Goal: Task Accomplishment & Management: Use online tool/utility

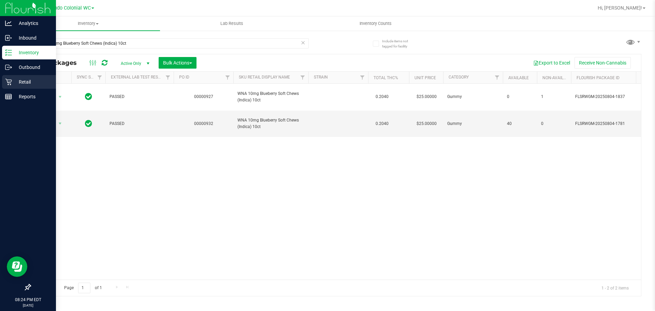
click at [25, 85] on p "Retail" at bounding box center [32, 82] width 41 height 8
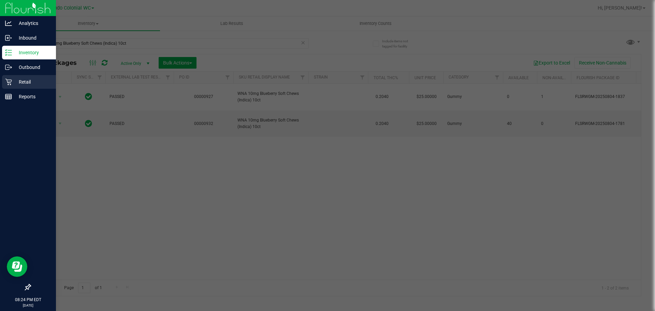
click at [25, 85] on p "Retail" at bounding box center [32, 82] width 41 height 8
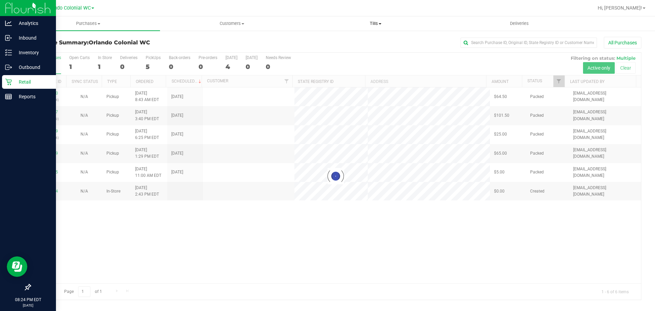
click at [373, 26] on uib-tab-heading "Tills Manage tills Reconcile e-payments" at bounding box center [375, 24] width 143 height 14
click at [312, 41] on span "Manage tills" at bounding box center [327, 41] width 46 height 6
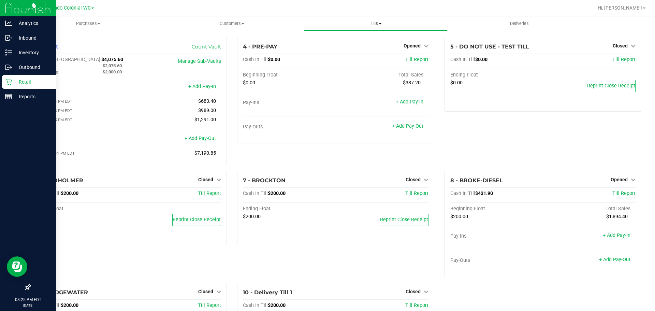
click at [368, 21] on span "Tills" at bounding box center [375, 23] width 143 height 6
click at [37, 53] on p "Inventory" at bounding box center [32, 52] width 41 height 8
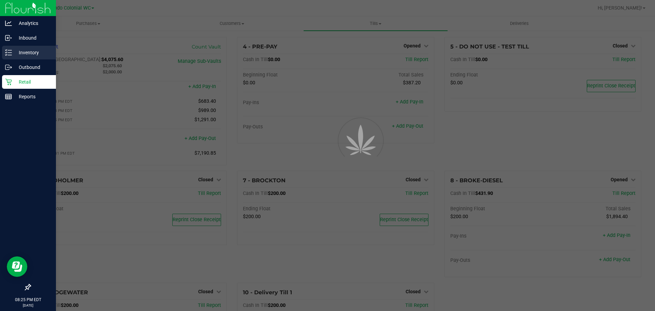
click at [37, 53] on p "Inventory" at bounding box center [32, 52] width 41 height 8
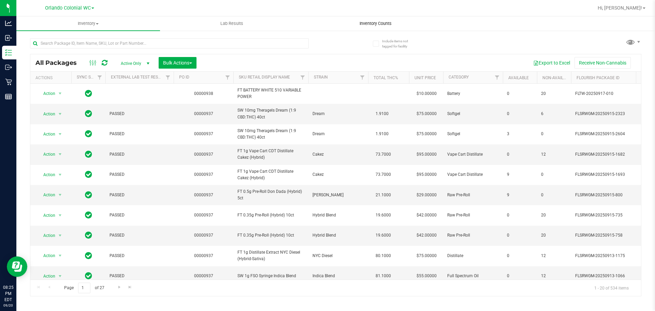
click at [378, 20] on span "Inventory Counts" at bounding box center [376, 23] width 51 height 6
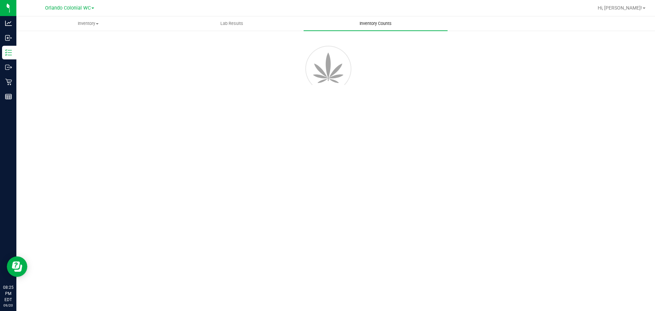
click at [378, 20] on span "Inventory Counts" at bounding box center [376, 23] width 51 height 6
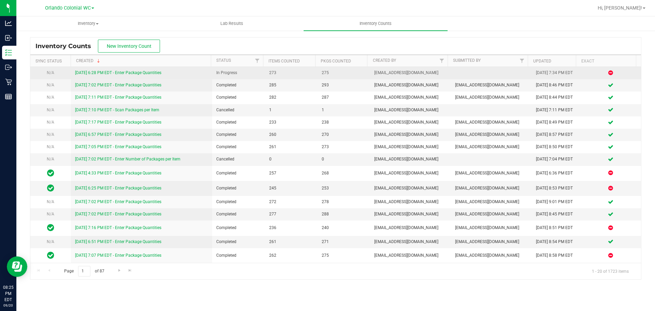
click at [146, 75] on link "[DATE] 6:28 PM EDT - Enter Package Quantities" at bounding box center [118, 72] width 86 height 5
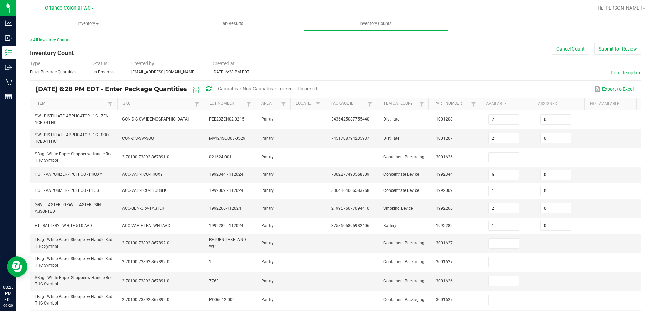
click at [238, 87] on span "Cannabis" at bounding box center [228, 88] width 20 height 5
type input "5"
type input "1"
type input "2"
type input "1"
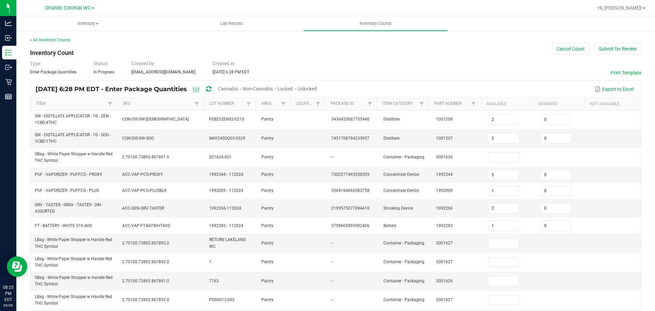
type input "5"
type input "35"
type input "4"
type input "37"
type input "6"
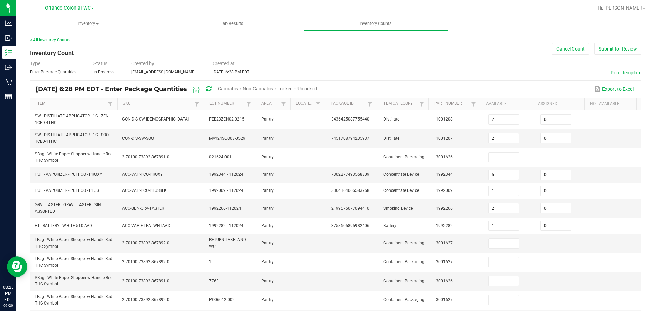
type input "5"
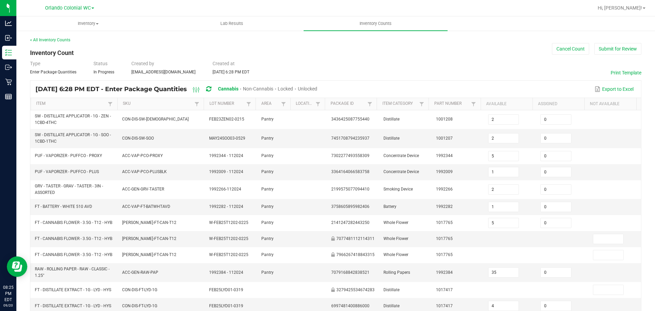
click at [317, 88] on span "Unlocked" at bounding box center [307, 88] width 19 height 5
type input "9"
type input "1"
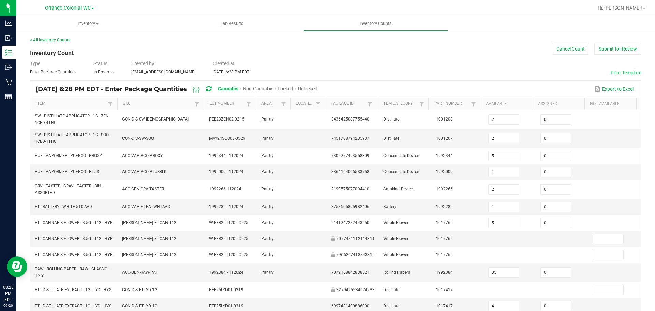
type input "1"
type input "37"
type input "6"
type input "104"
type input "1"
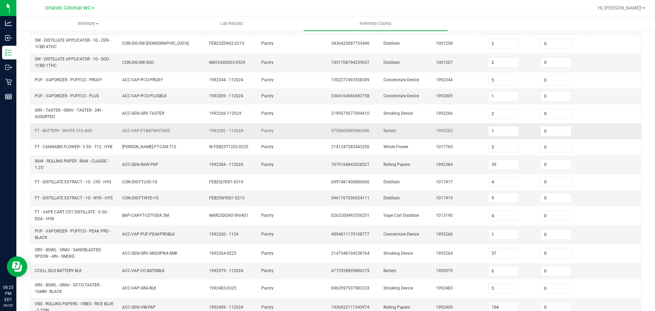
scroll to position [179, 0]
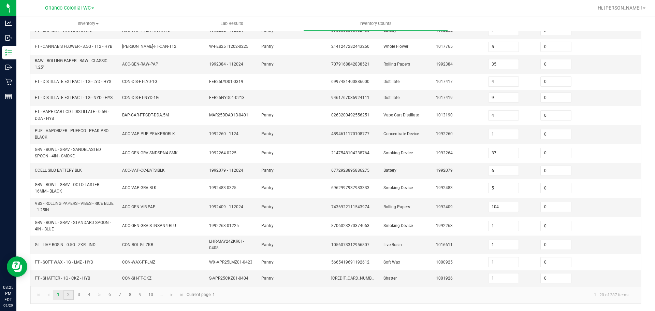
click at [71, 295] on link "2" at bounding box center [68, 295] width 10 height 10
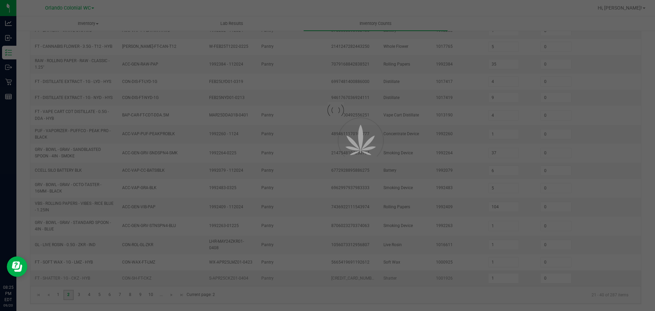
type input "14"
type input "12"
type input "5"
type input "4"
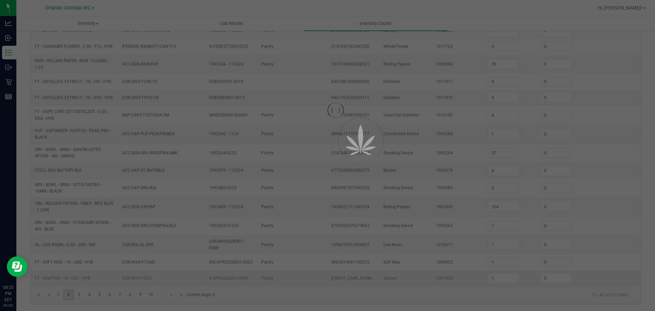
type input "1"
type input "3"
type input "2"
type input "12"
type input "2"
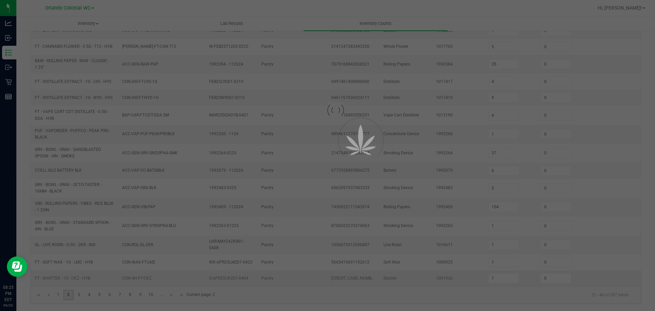
type input "2"
type input "5"
type input "1"
type input "17"
type input "5"
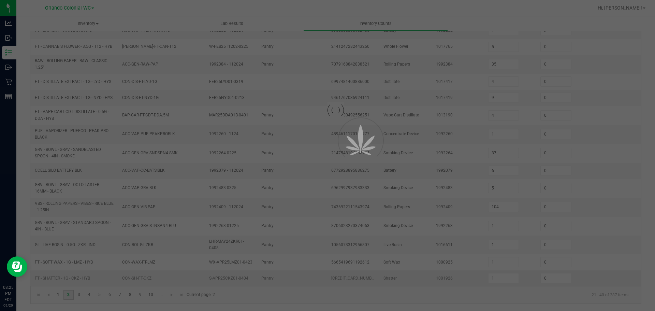
type input "5"
type input "1"
type input "6"
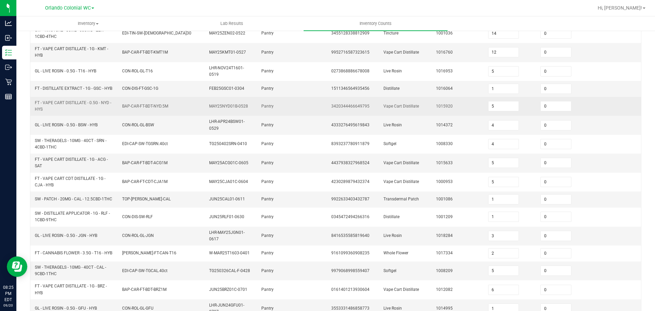
scroll to position [196, 0]
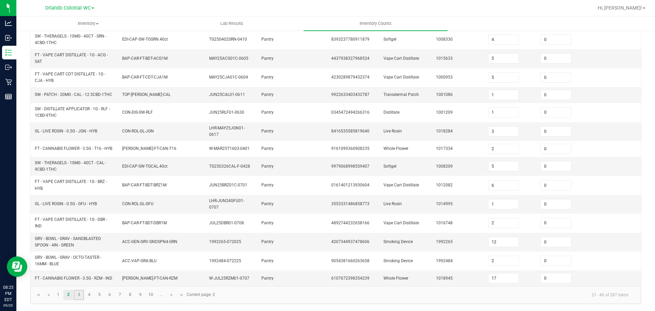
click at [81, 297] on link "3" at bounding box center [79, 295] width 10 height 10
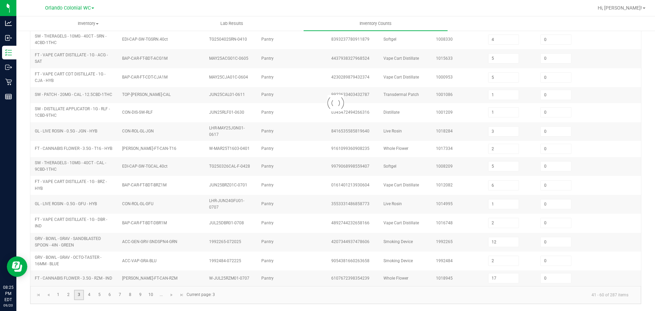
type input "8"
type input "10"
type input "12"
type input "2"
type input "9"
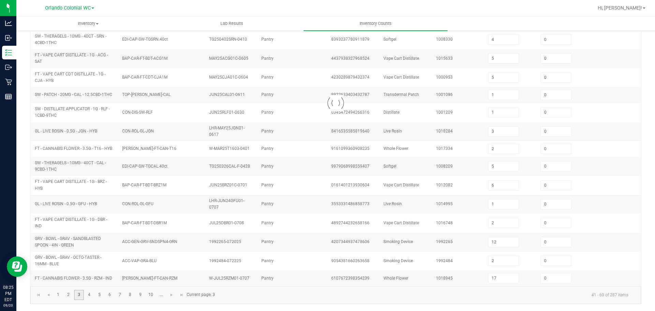
type input "12"
type input "2"
type input "8"
type input "5"
type input "11"
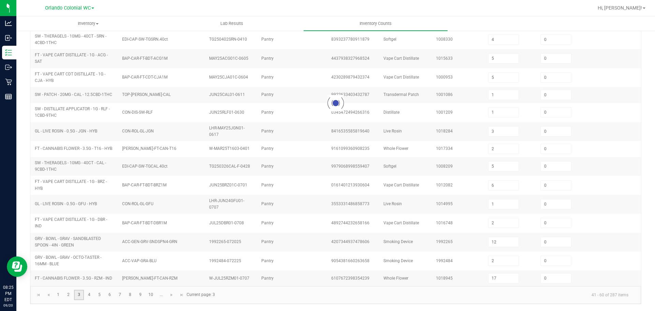
type input "6"
type input "31"
type input "2"
type input "4"
type input "3"
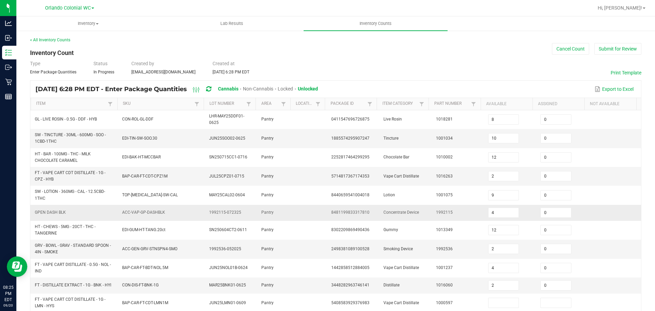
scroll to position [190, 0]
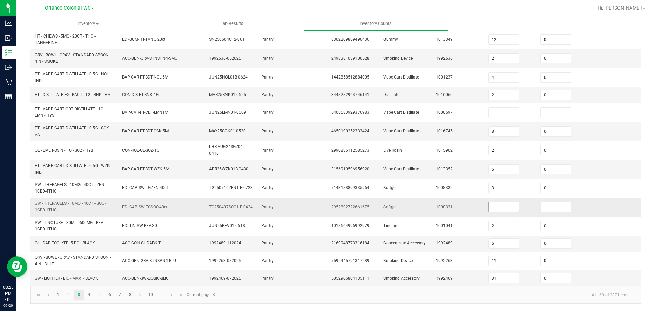
click at [489, 209] on input at bounding box center [504, 207] width 30 height 10
type input "0"
click at [89, 293] on link "4" at bounding box center [89, 295] width 10 height 10
type input "24"
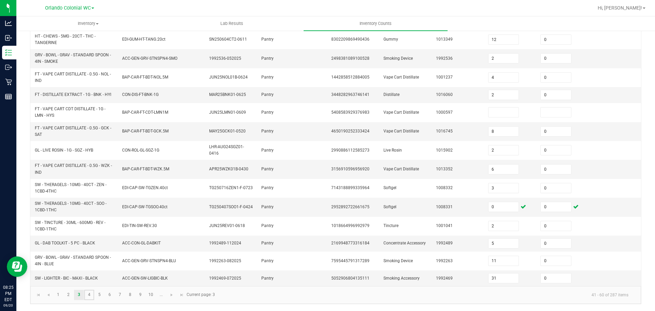
type input "3"
type input "10"
type input "12"
type input "6"
type input "5"
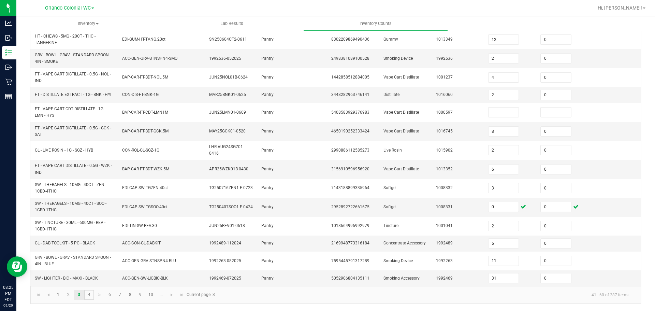
type input "2"
type input "10"
type input "2"
type input "11"
type input "6"
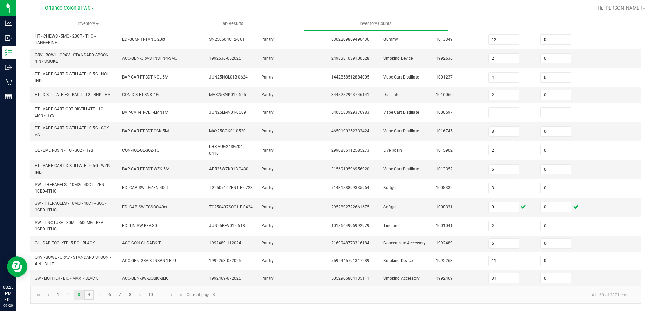
type input "4"
type input "1"
type input "12"
type input "11"
type input "1"
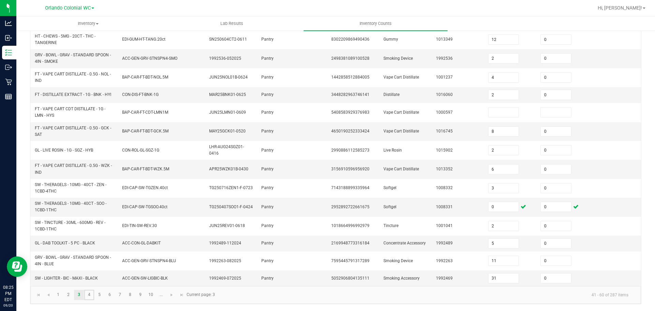
type input "4"
type input "0"
type input "10"
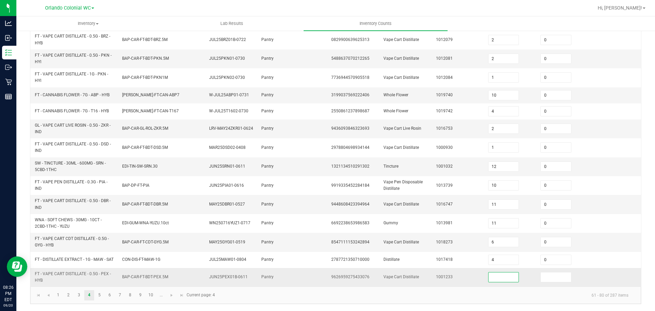
drag, startPoint x: 510, startPoint y: 275, endPoint x: 504, endPoint y: 276, distance: 6.2
click at [509, 275] on input at bounding box center [504, 277] width 30 height 10
type input "0"
click at [95, 292] on link "5" at bounding box center [100, 295] width 10 height 10
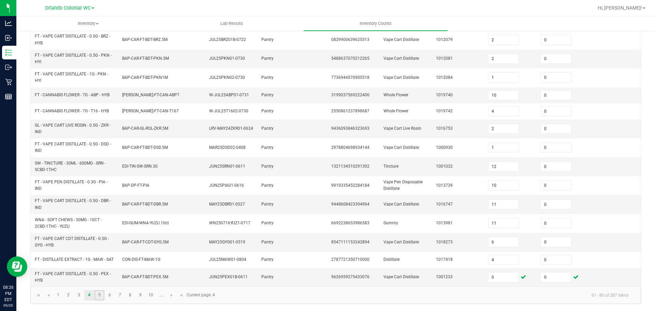
type input "8"
type input "2"
type input "5"
type input "9"
type input "11"
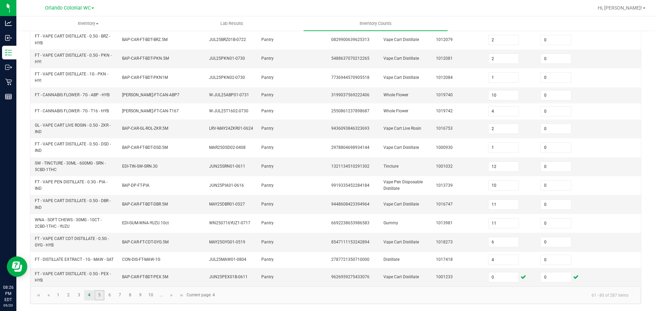
type input "5"
type input "4"
type input "1"
type input "9"
type input "2"
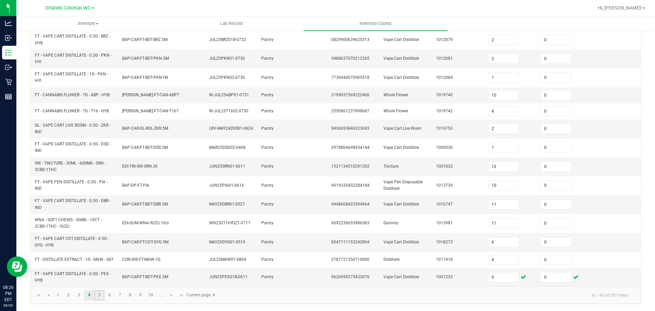
type input "7"
type input "9"
type input "18"
type input "9"
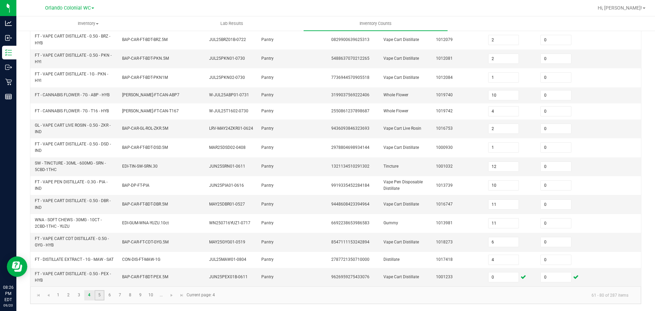
type input "7"
type input "1"
type input "2"
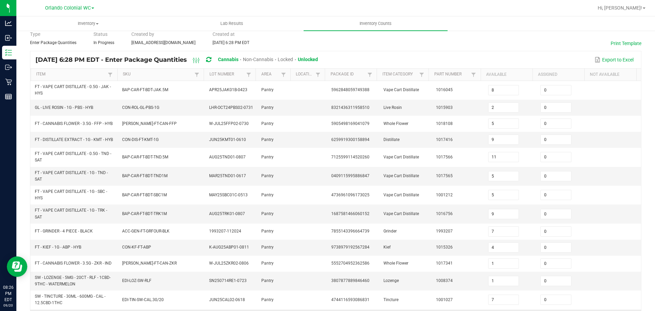
scroll to position [179, 0]
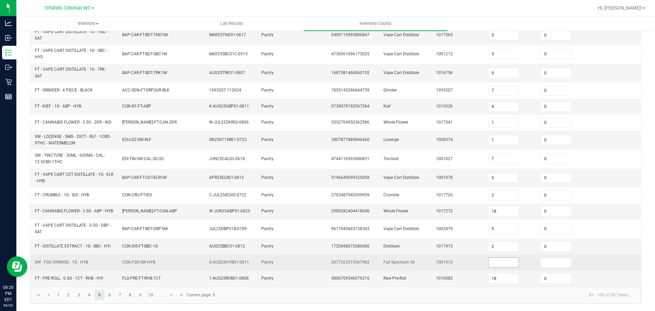
drag, startPoint x: 492, startPoint y: 258, endPoint x: 489, endPoint y: 262, distance: 4.1
click at [491, 259] on input at bounding box center [504, 263] width 30 height 10
type input "0"
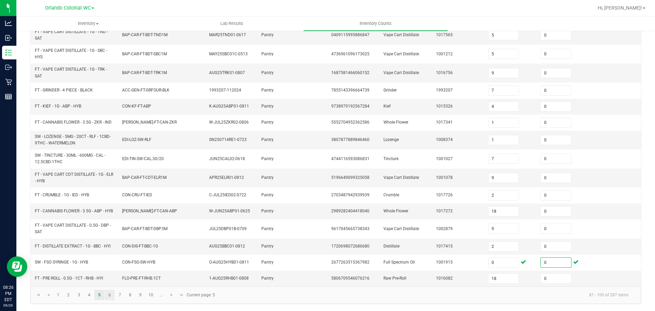
type input "0"
click at [113, 297] on link "6" at bounding box center [110, 295] width 10 height 10
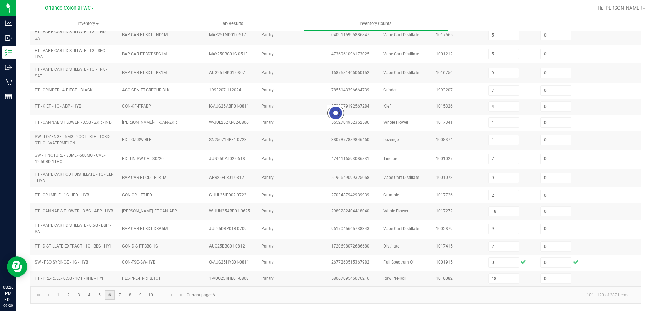
type input "6"
type input "1"
type input "3"
type input "1"
type input "3"
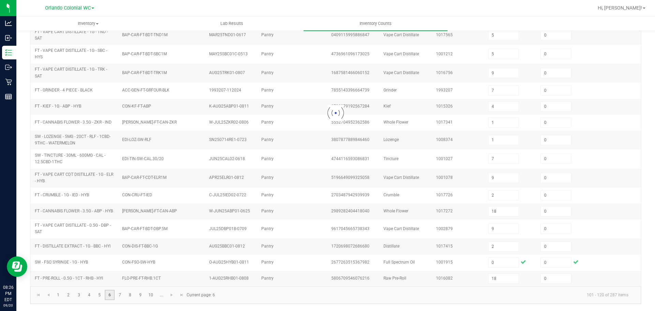
type input "9"
type input "2"
type input "16"
type input "36"
type input "10"
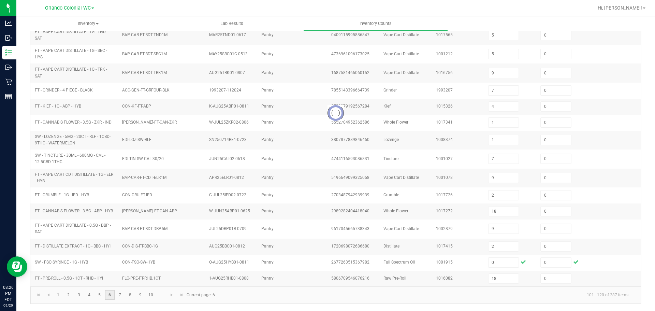
type input "3"
type input "5"
type input "29"
type input "10"
type input "3"
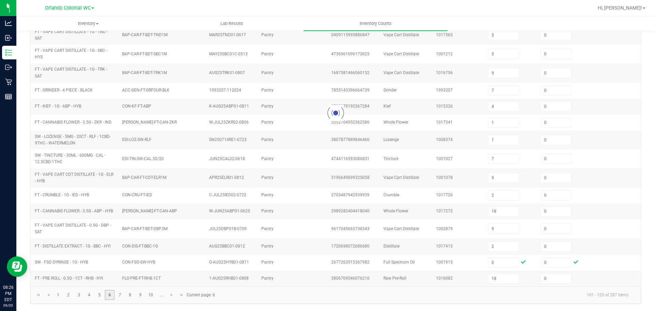
type input "10"
type input "6"
type input "5"
type input "4"
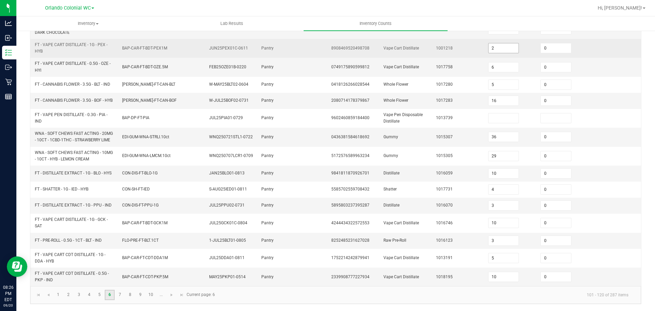
scroll to position [182, 0]
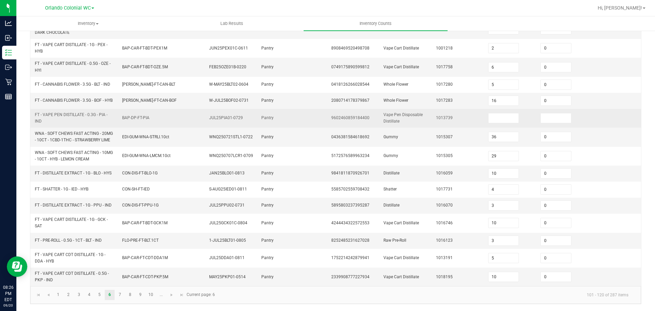
click at [489, 124] on td at bounding box center [510, 118] width 52 height 19
click at [491, 122] on input at bounding box center [504, 118] width 30 height 10
type input "0"
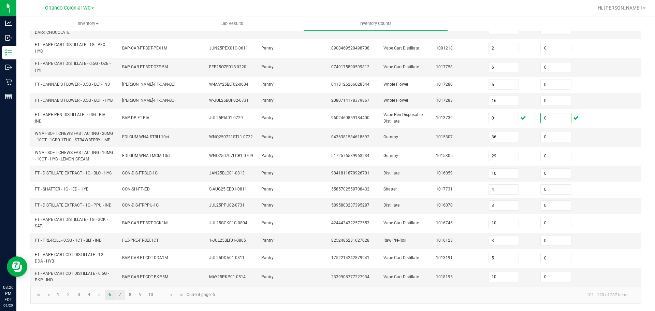
type input "0"
click at [123, 294] on link "7" at bounding box center [120, 295] width 10 height 10
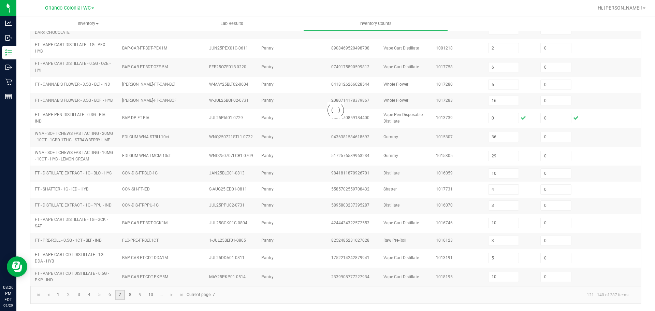
type input "10"
type input "9"
type input "11"
type input "6"
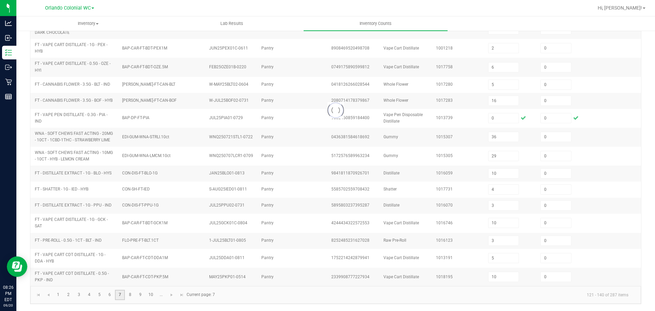
type input "9"
type input "5"
type input "7"
type input "5"
type input "6"
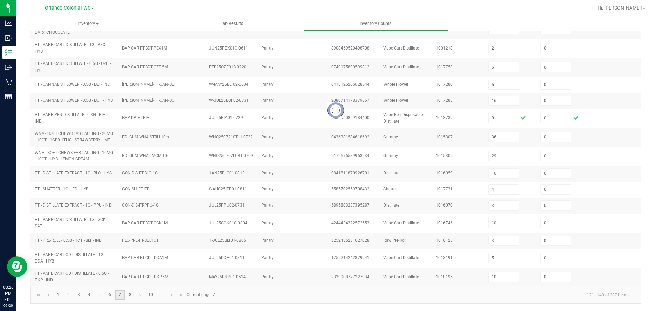
type input "4"
type input "3"
type input "42"
type input "3"
type input "9"
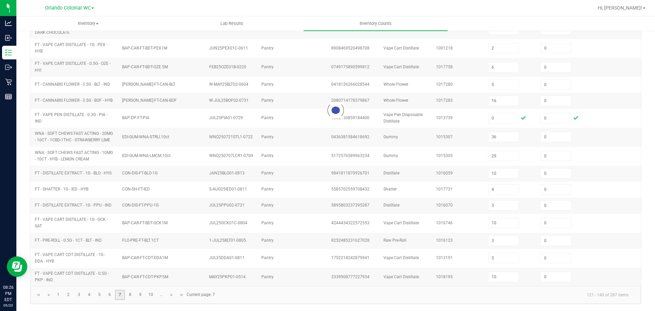
type input "4"
type input "3"
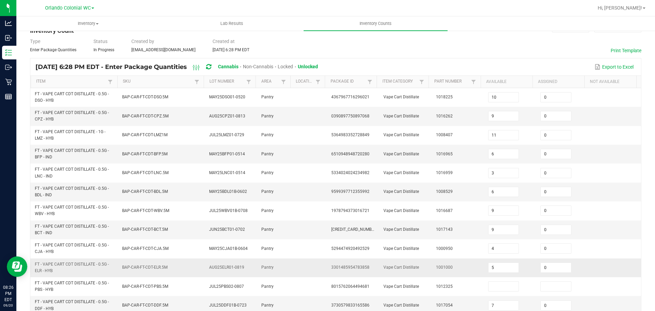
scroll to position [34, 0]
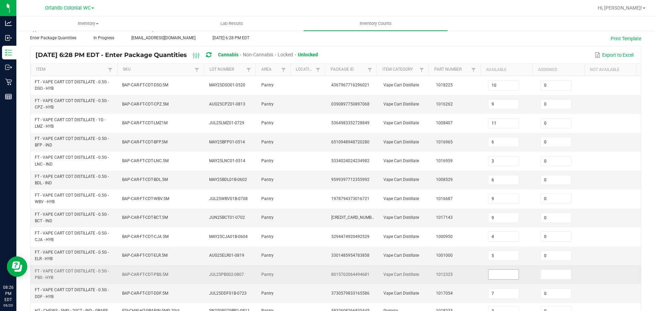
click at [502, 276] on input at bounding box center [504, 275] width 30 height 10
type input "0"
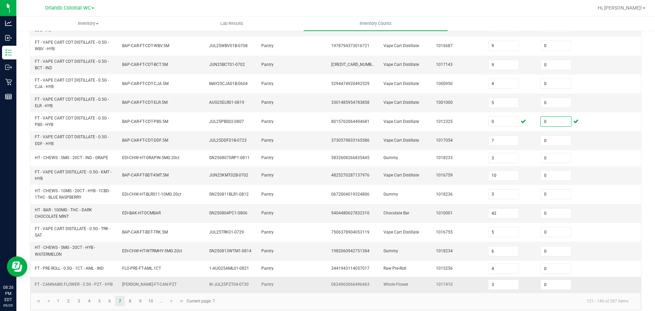
scroll to position [196, 0]
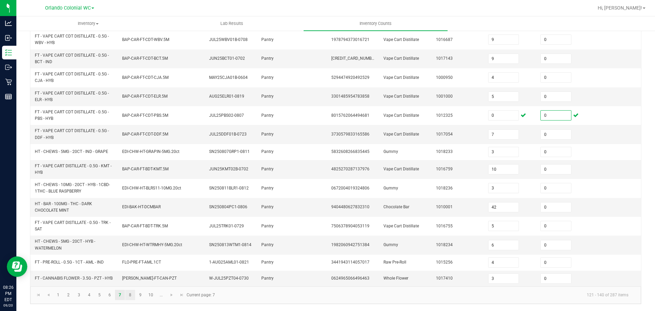
type input "0"
click at [128, 295] on link "8" at bounding box center [130, 295] width 10 height 10
type input "13"
type input "12"
type input "7"
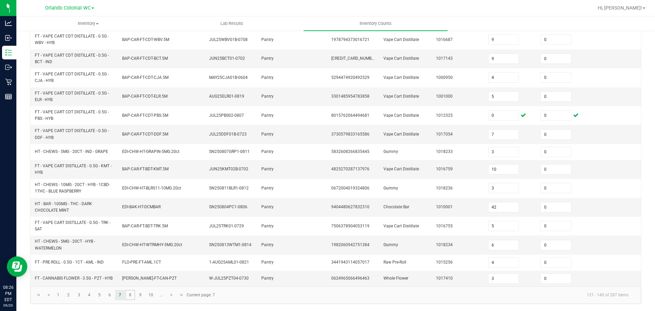
type input "13"
type input "10"
type input "8"
type input "6"
type input "3"
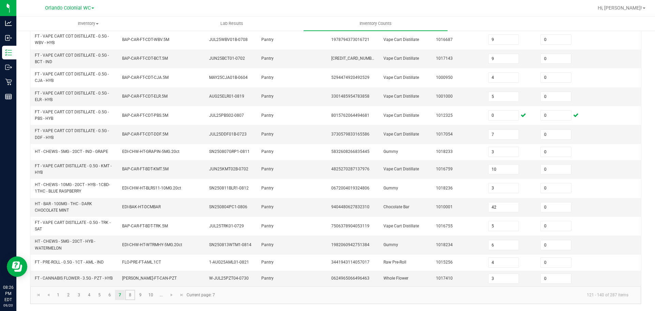
type input "18"
type input "12"
type input "27"
type input "22"
type input "12"
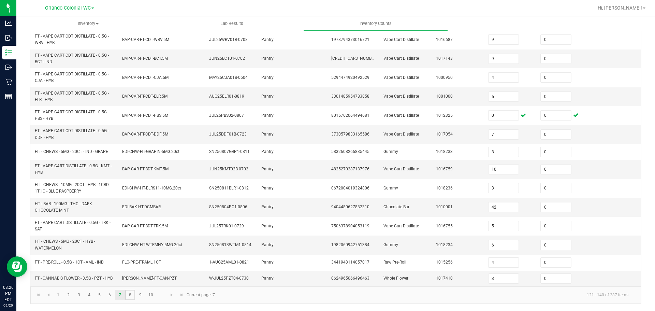
type input "6"
type input "5"
type input "15"
type input "3"
type input "5"
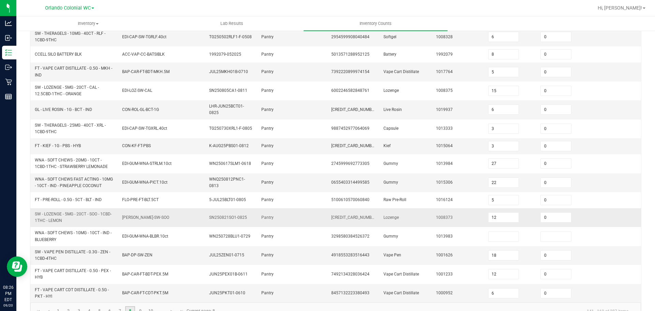
scroll to position [159, 0]
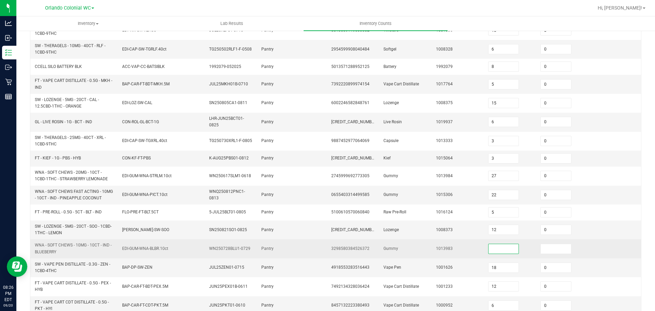
click at [500, 251] on input at bounding box center [504, 249] width 30 height 10
type input "0"
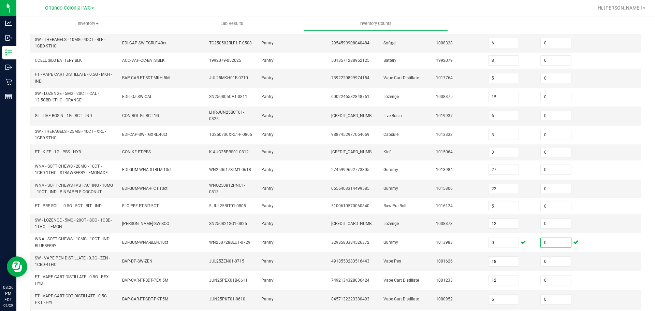
scroll to position [193, 0]
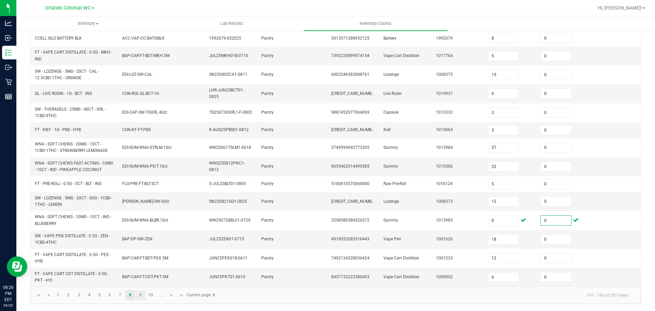
type input "0"
click at [143, 295] on link "9" at bounding box center [141, 295] width 10 height 10
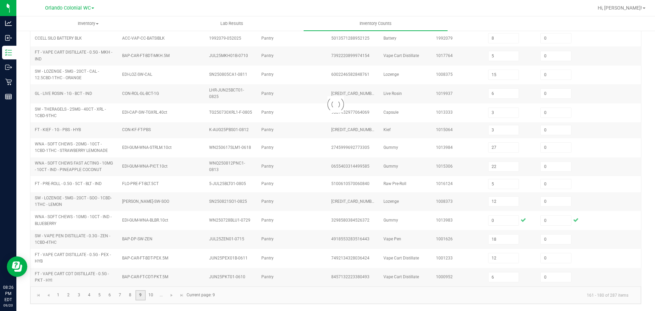
type input "5"
type input "2"
type input "1"
type input "17"
type input "2"
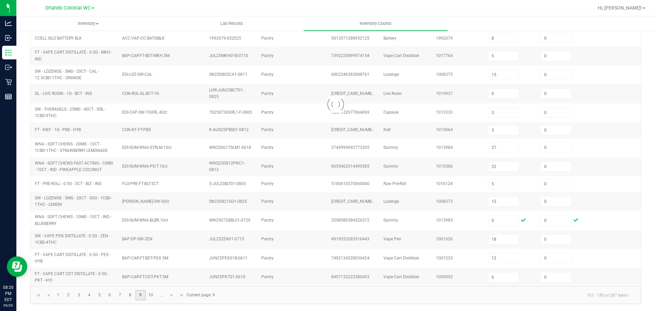
type input "19"
type input "9"
type input "5"
type input "3"
type input "6"
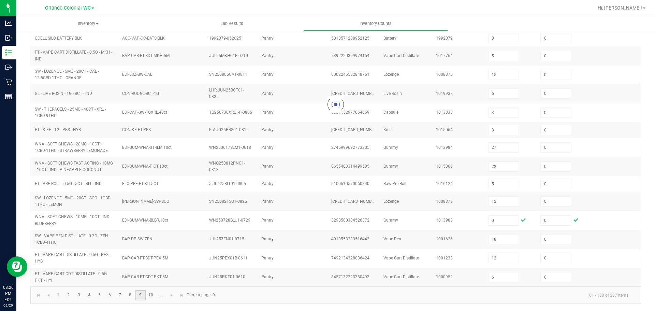
type input "18"
type input "2"
type input "19"
type input "16"
type input "4"
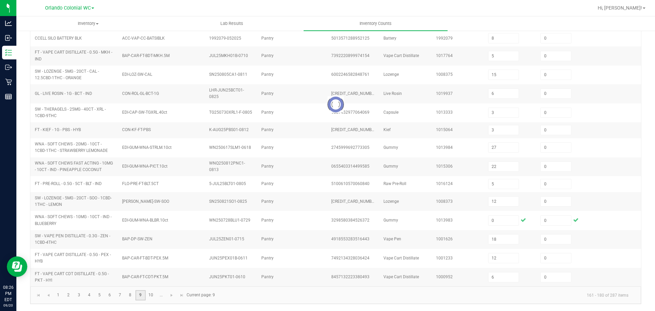
type input "10"
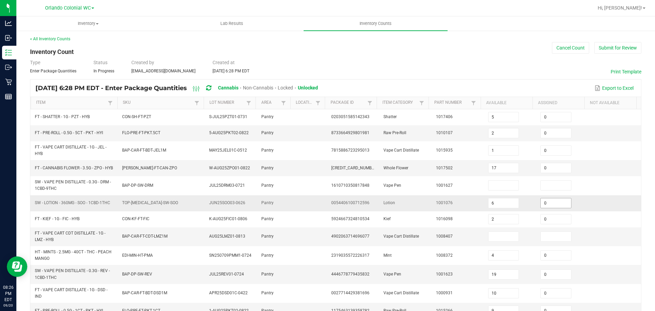
scroll to position [0, 0]
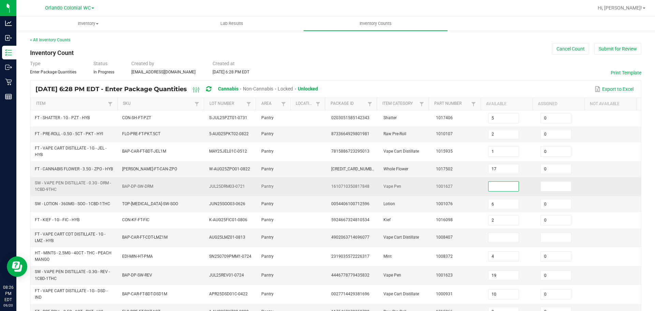
click at [507, 191] on input at bounding box center [504, 187] width 30 height 10
type input "0"
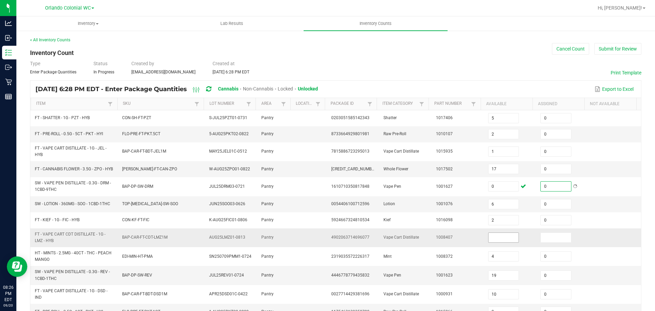
type input "0"
click at [501, 236] on input at bounding box center [504, 238] width 30 height 10
type input "0"
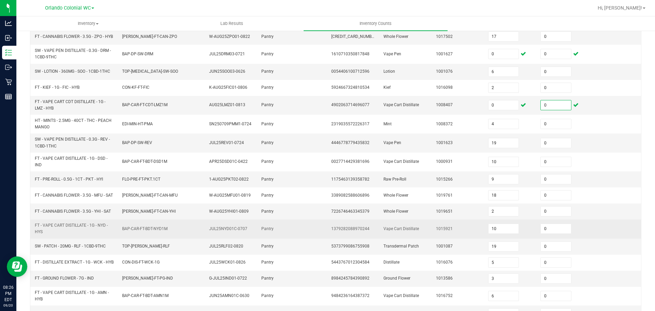
scroll to position [176, 0]
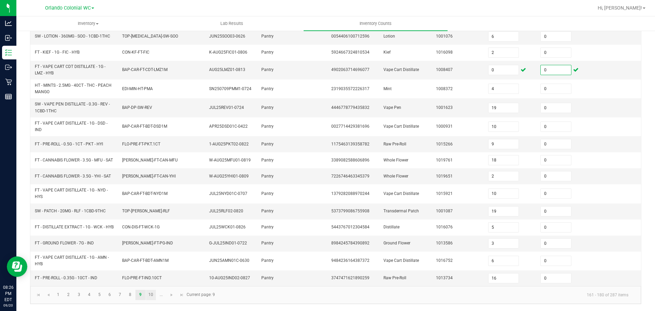
type input "0"
click at [147, 295] on link "10" at bounding box center [151, 295] width 10 height 10
type input "12"
type input "10"
type input "7"
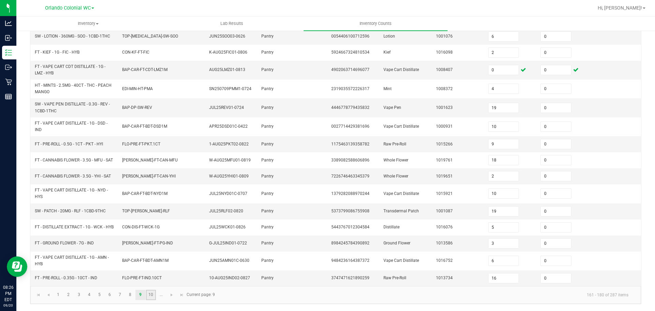
type input "17"
type input "4"
type input "8"
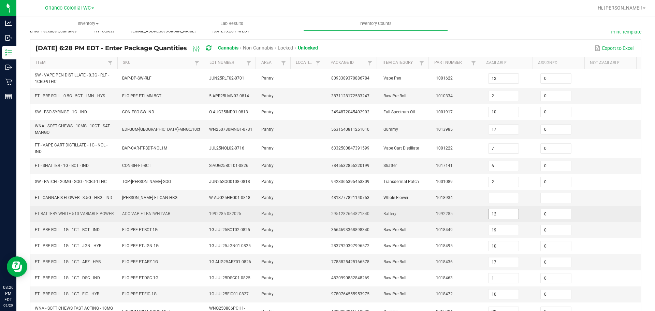
scroll to position [31, 0]
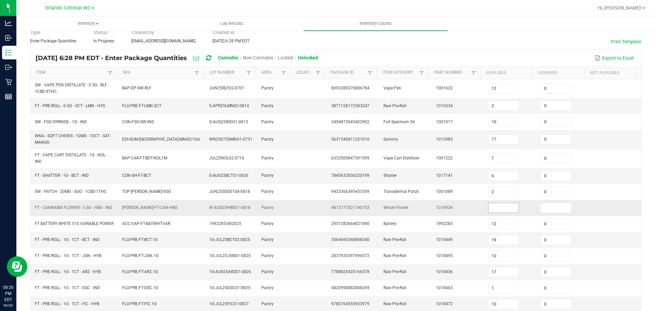
click at [494, 209] on input at bounding box center [504, 208] width 30 height 10
drag, startPoint x: 494, startPoint y: 209, endPoint x: 497, endPoint y: 212, distance: 5.1
click at [497, 212] on input at bounding box center [504, 208] width 30 height 10
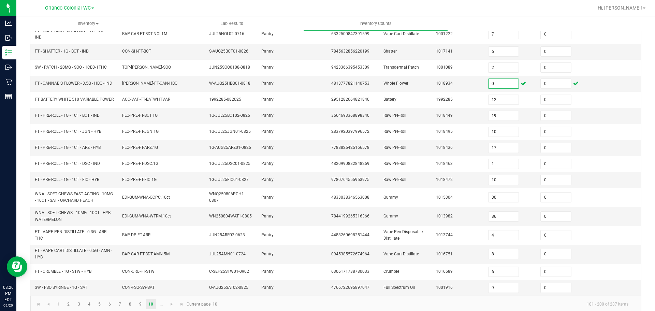
scroll to position [168, 0]
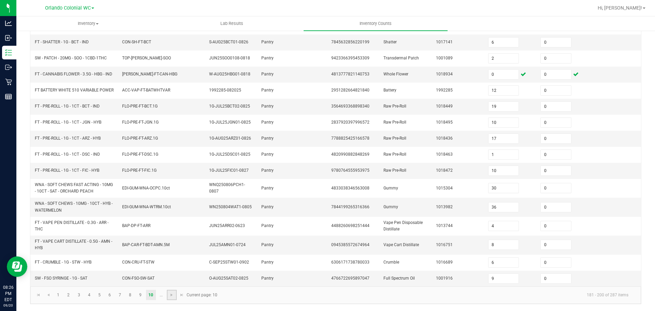
click at [175, 292] on link at bounding box center [172, 295] width 10 height 10
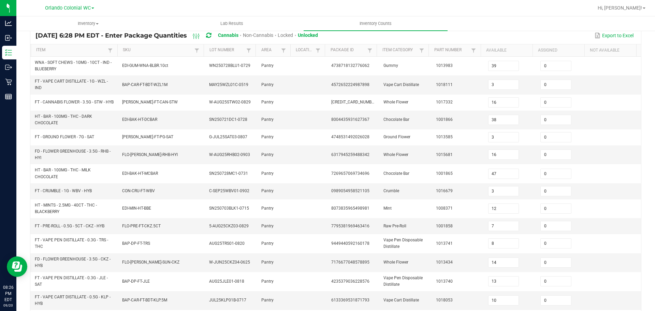
scroll to position [193, 0]
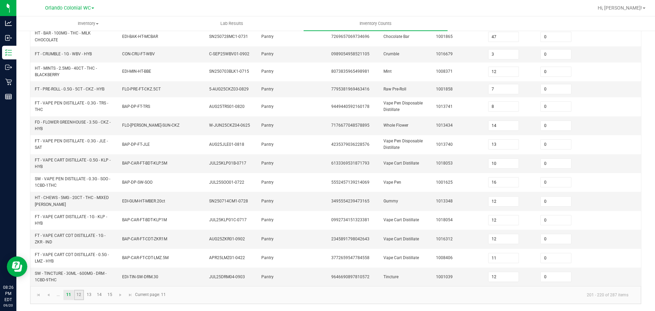
click at [76, 293] on link "12" at bounding box center [79, 295] width 10 height 10
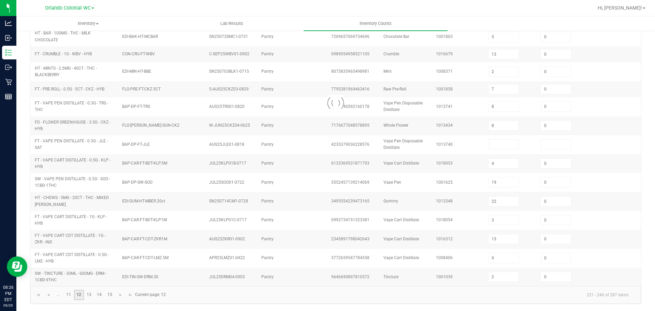
scroll to position [170, 0]
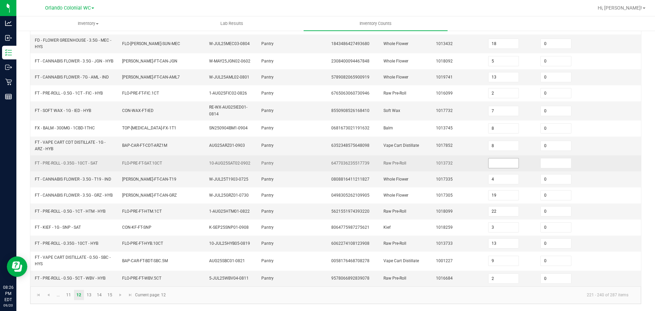
click at [489, 161] on input at bounding box center [504, 163] width 30 height 10
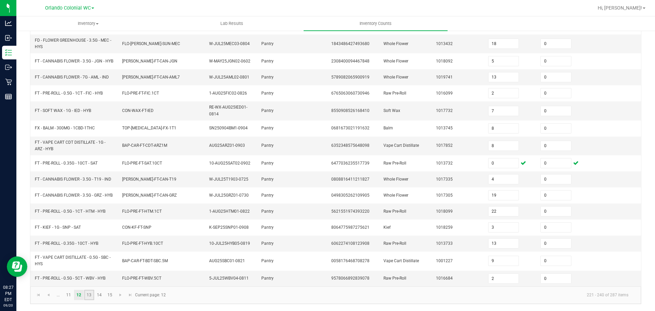
click at [85, 291] on link "13" at bounding box center [89, 295] width 10 height 10
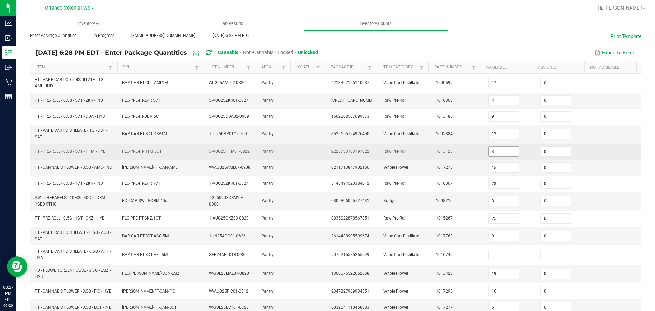
scroll to position [0, 0]
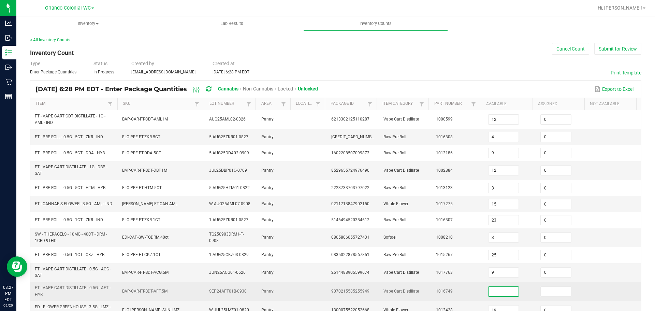
click at [489, 291] on input at bounding box center [504, 292] width 30 height 10
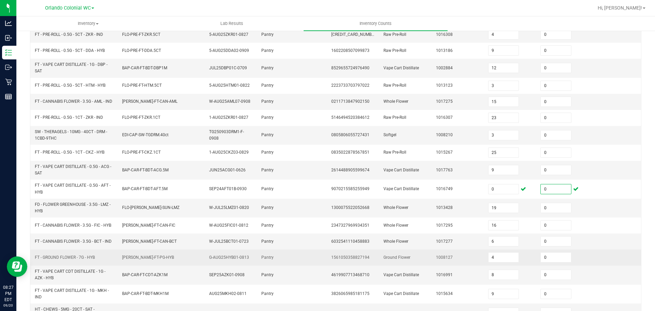
scroll to position [173, 0]
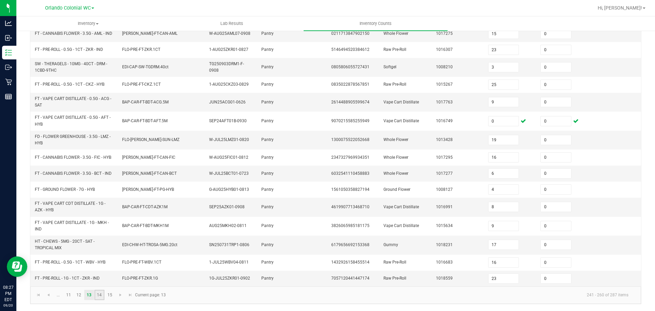
click at [99, 295] on link "14" at bounding box center [100, 295] width 10 height 10
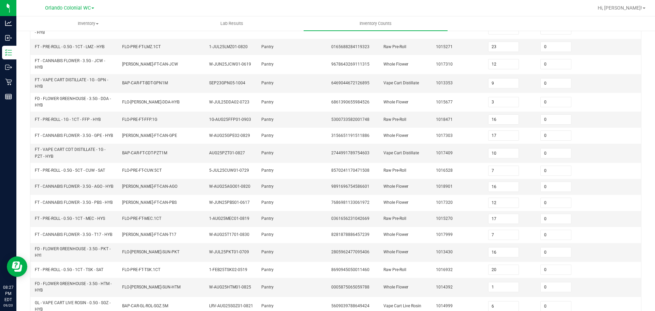
scroll to position [179, 0]
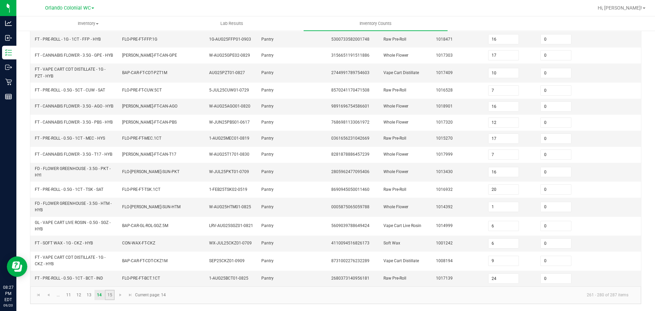
click at [112, 298] on link "15" at bounding box center [110, 295] width 10 height 10
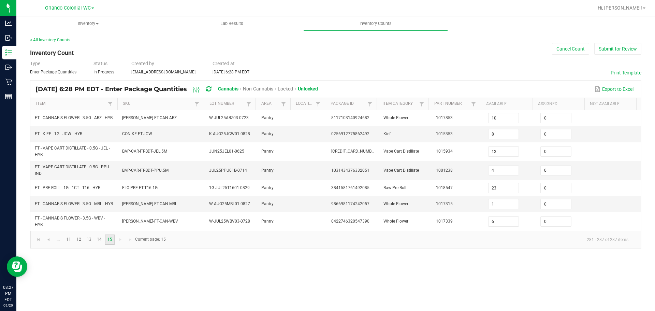
scroll to position [0, 0]
click at [110, 245] on link "15" at bounding box center [110, 240] width 10 height 10
click at [123, 242] on kendo-pager-next-buttons at bounding box center [125, 240] width 20 height 10
drag, startPoint x: 506, startPoint y: 62, endPoint x: 505, endPoint y: 70, distance: 7.6
click at [506, 69] on div "Type Enter Package Quantities Status In Progress Created by [EMAIL_ADDRESS][DOM…" at bounding box center [336, 67] width 612 height 15
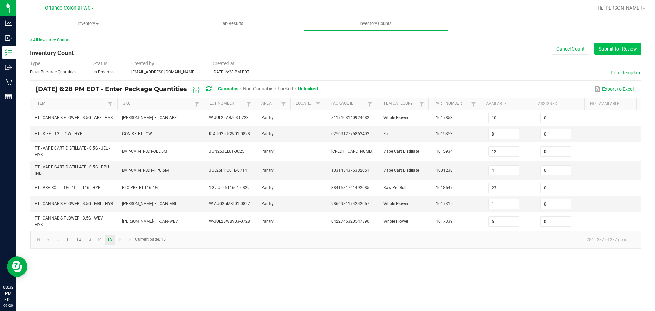
click at [617, 49] on button "Submit for Review" at bounding box center [618, 49] width 47 height 12
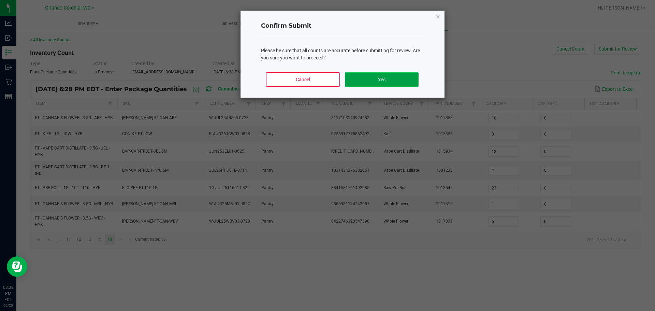
click at [391, 83] on button "Yes" at bounding box center [381, 79] width 73 height 14
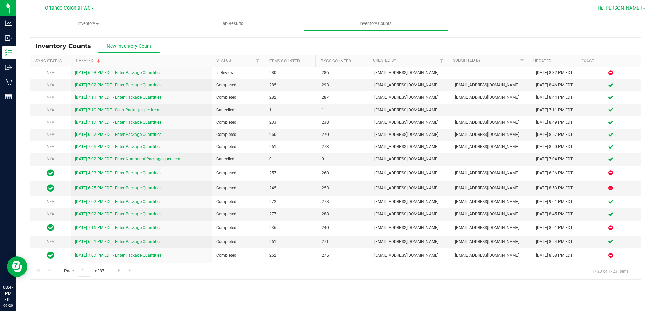
click at [636, 8] on span "Hi, [PERSON_NAME]!" at bounding box center [620, 7] width 44 height 5
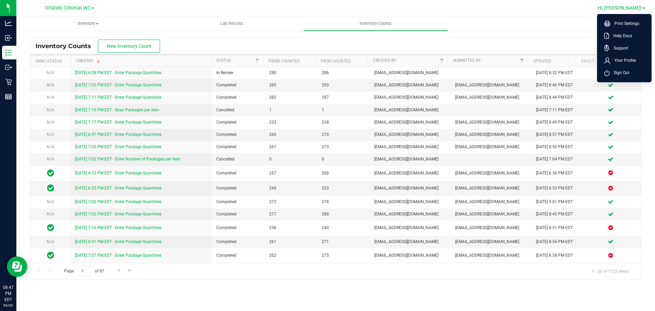
click at [625, 75] on span "Sign Out" at bounding box center [620, 72] width 20 height 7
